Goal: Information Seeking & Learning: Learn about a topic

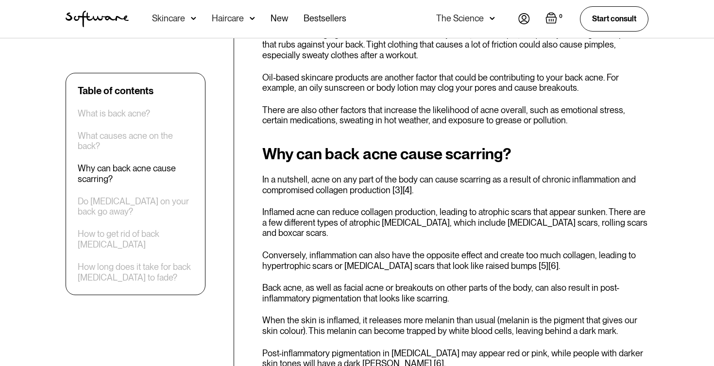
scroll to position [789, 0]
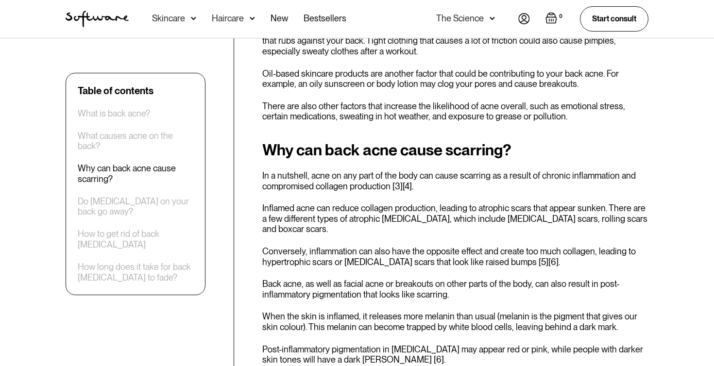
click at [304, 170] on p "In a nutshell, acne on any part of the body can cause scarring as a result of c…" at bounding box center [455, 180] width 386 height 21
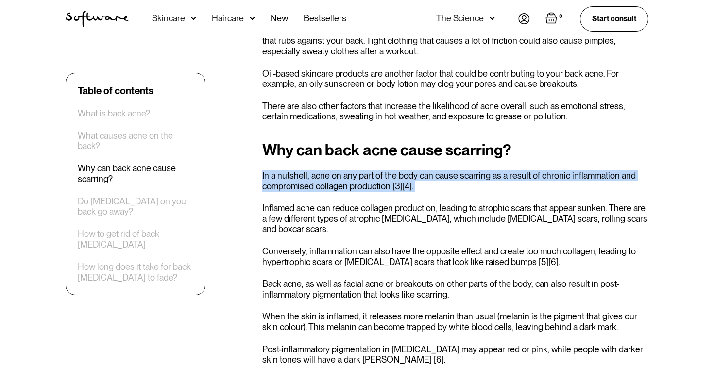
click at [304, 170] on p "In a nutshell, acne on any part of the body can cause scarring as a result of c…" at bounding box center [455, 180] width 386 height 21
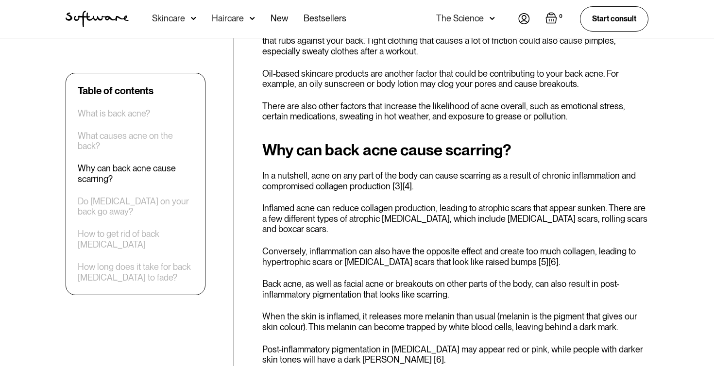
click at [304, 170] on p "In a nutshell, acne on any part of the body can cause scarring as a result of c…" at bounding box center [455, 180] width 386 height 21
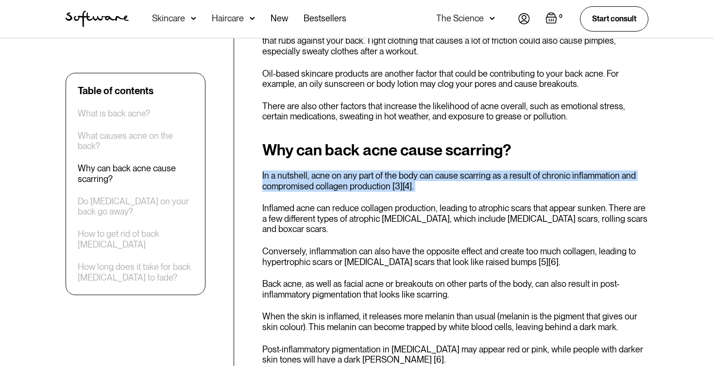
click at [304, 170] on p "In a nutshell, acne on any part of the body can cause scarring as a result of c…" at bounding box center [455, 180] width 386 height 21
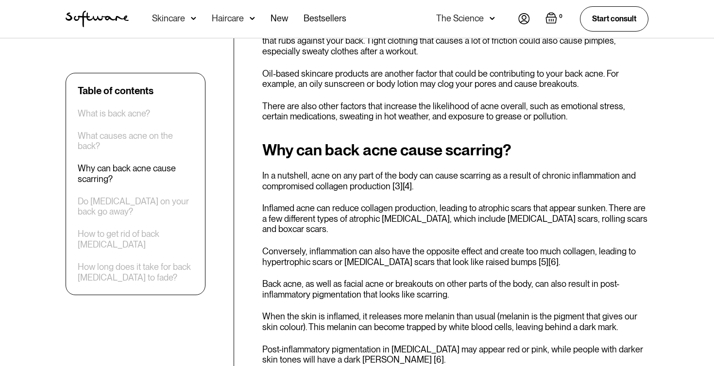
click at [304, 170] on p "In a nutshell, acne on any part of the body can cause scarring as a result of c…" at bounding box center [455, 180] width 386 height 21
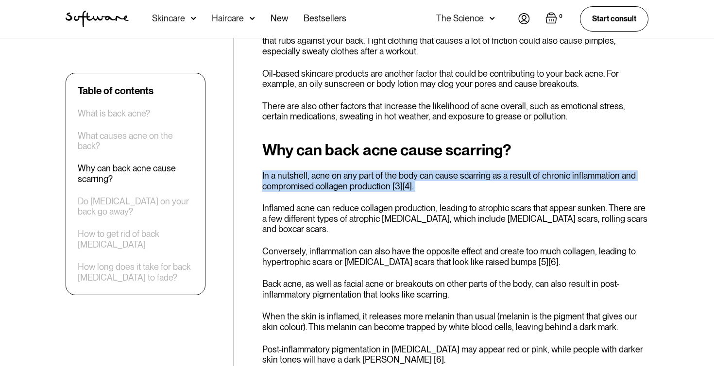
click at [304, 170] on p "In a nutshell, acne on any part of the body can cause scarring as a result of c…" at bounding box center [455, 180] width 386 height 21
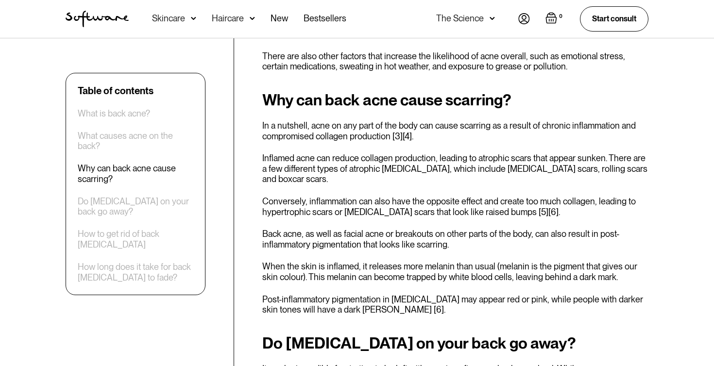
scroll to position [842, 0]
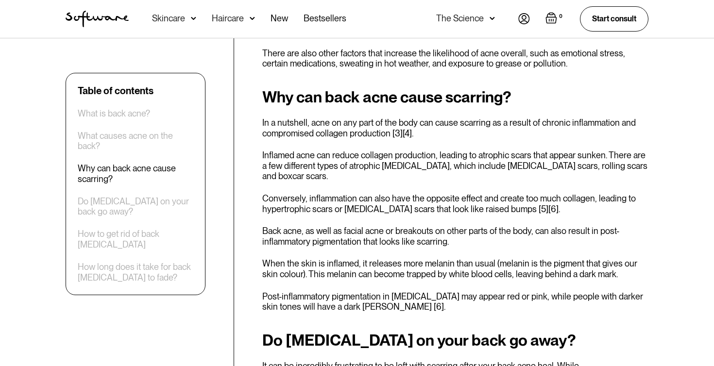
click at [304, 166] on div "Why can back acne cause scarring? In a nutshell, acne on any part of the body c…" at bounding box center [455, 200] width 386 height 224
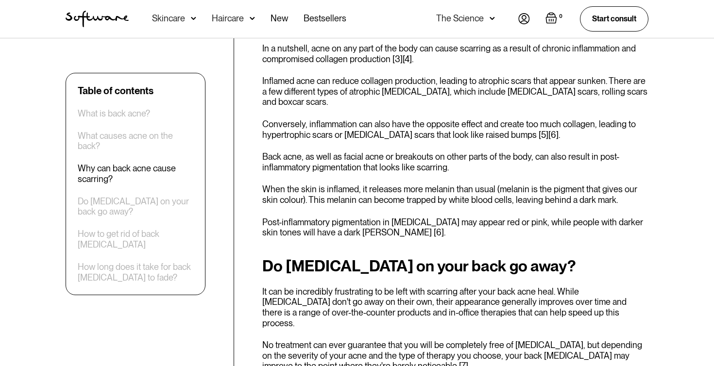
scroll to position [882, 0]
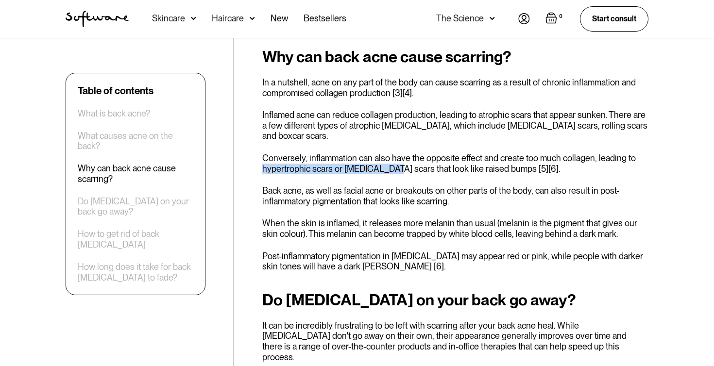
drag, startPoint x: 262, startPoint y: 149, endPoint x: 387, endPoint y: 144, distance: 125.4
click at [387, 153] on p "Conversely, inflammation can also have the opposite effect and create too much …" at bounding box center [455, 163] width 386 height 21
copy p "hypertrophic scars or [MEDICAL_DATA] scars"
